Goal: Task Accomplishment & Management: Use online tool/utility

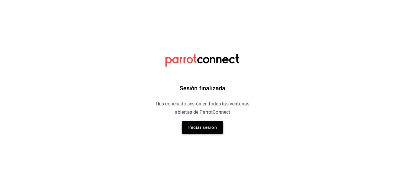
click at [215, 126] on button "Iniciar sesión" at bounding box center [203, 127] width 42 height 12
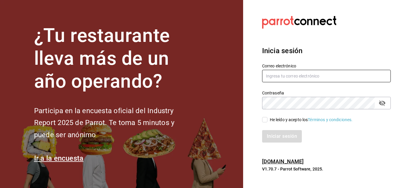
click at [263, 79] on input "text" at bounding box center [326, 76] width 129 height 12
type input "[PERSON_NAME][EMAIL_ADDRESS][DOMAIN_NAME]"
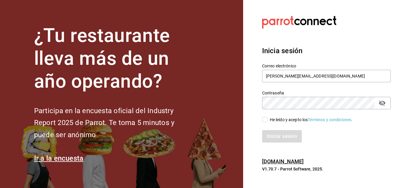
click at [263, 117] on input "He leído y acepto los Términos y condiciones." at bounding box center [264, 119] width 5 height 5
checkbox input "true"
click at [263, 131] on button "Iniciar sesión" at bounding box center [282, 136] width 40 height 12
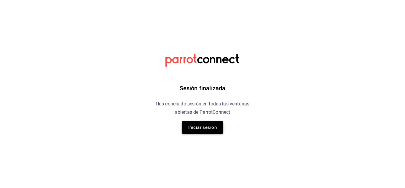
click at [189, 127] on button "Iniciar sesión" at bounding box center [203, 127] width 42 height 12
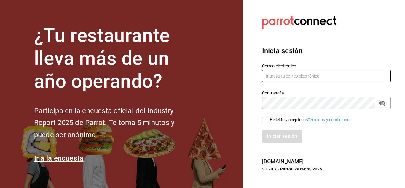
click at [278, 77] on input "text" at bounding box center [326, 76] width 129 height 12
type input "benjaminvazquez@playabichis.mx"
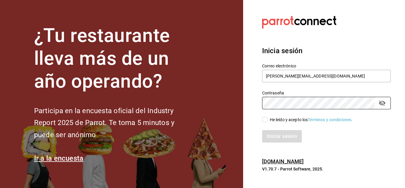
click at [265, 117] on input "He leído y acepto los Términos y condiciones." at bounding box center [264, 119] width 5 height 5
checkbox input "true"
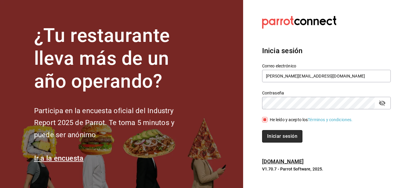
click at [277, 136] on button "Iniciar sesión" at bounding box center [282, 136] width 40 height 12
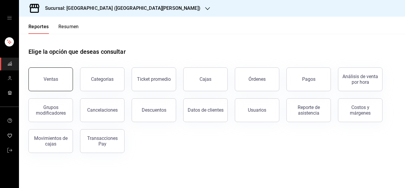
click at [51, 80] on div "Ventas" at bounding box center [51, 79] width 15 height 6
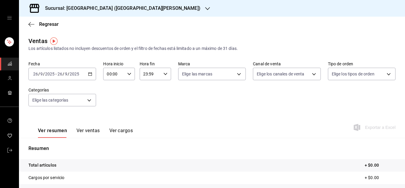
click at [89, 75] on icon "button" at bounding box center [90, 74] width 4 height 4
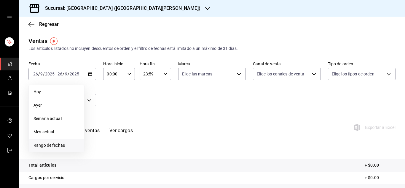
click at [61, 144] on span "Rango de fechas" at bounding box center [57, 145] width 46 height 6
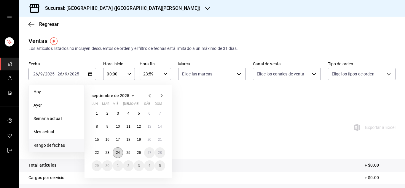
click at [120, 154] on abbr "24" at bounding box center [118, 152] width 4 height 4
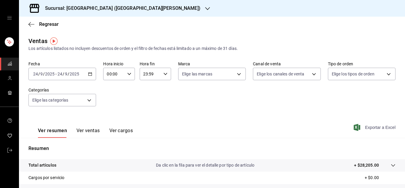
click at [379, 126] on span "Exportar a Excel" at bounding box center [375, 127] width 41 height 7
click at [114, 11] on h3 "Sucursal: [GEOGRAPHIC_DATA] ([GEOGRAPHIC_DATA][PERSON_NAME])" at bounding box center [120, 8] width 160 height 7
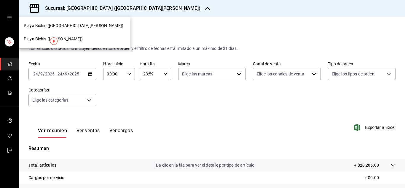
click at [66, 41] on span "Playa Bichis (Gomez Morin)" at bounding box center [53, 39] width 59 height 6
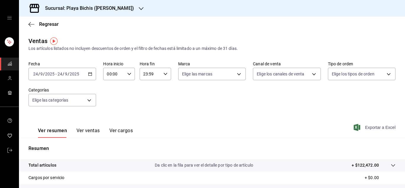
click at [369, 126] on span "Exportar a Excel" at bounding box center [375, 127] width 41 height 7
click at [89, 75] on icon "button" at bounding box center [90, 74] width 4 height 4
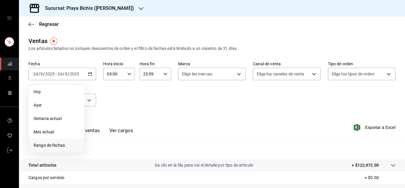
click at [63, 142] on span "Rango de fechas" at bounding box center [57, 145] width 46 height 6
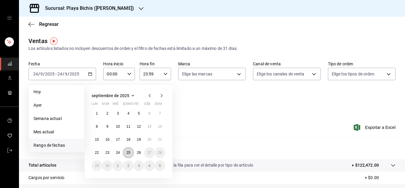
click at [130, 153] on abbr "25" at bounding box center [128, 152] width 4 height 4
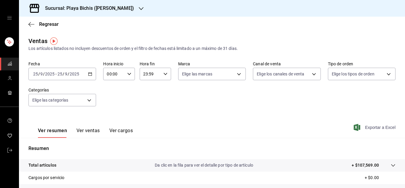
click at [370, 128] on span "Exportar a Excel" at bounding box center [375, 127] width 41 height 7
